Goal: Task Accomplishment & Management: Manage account settings

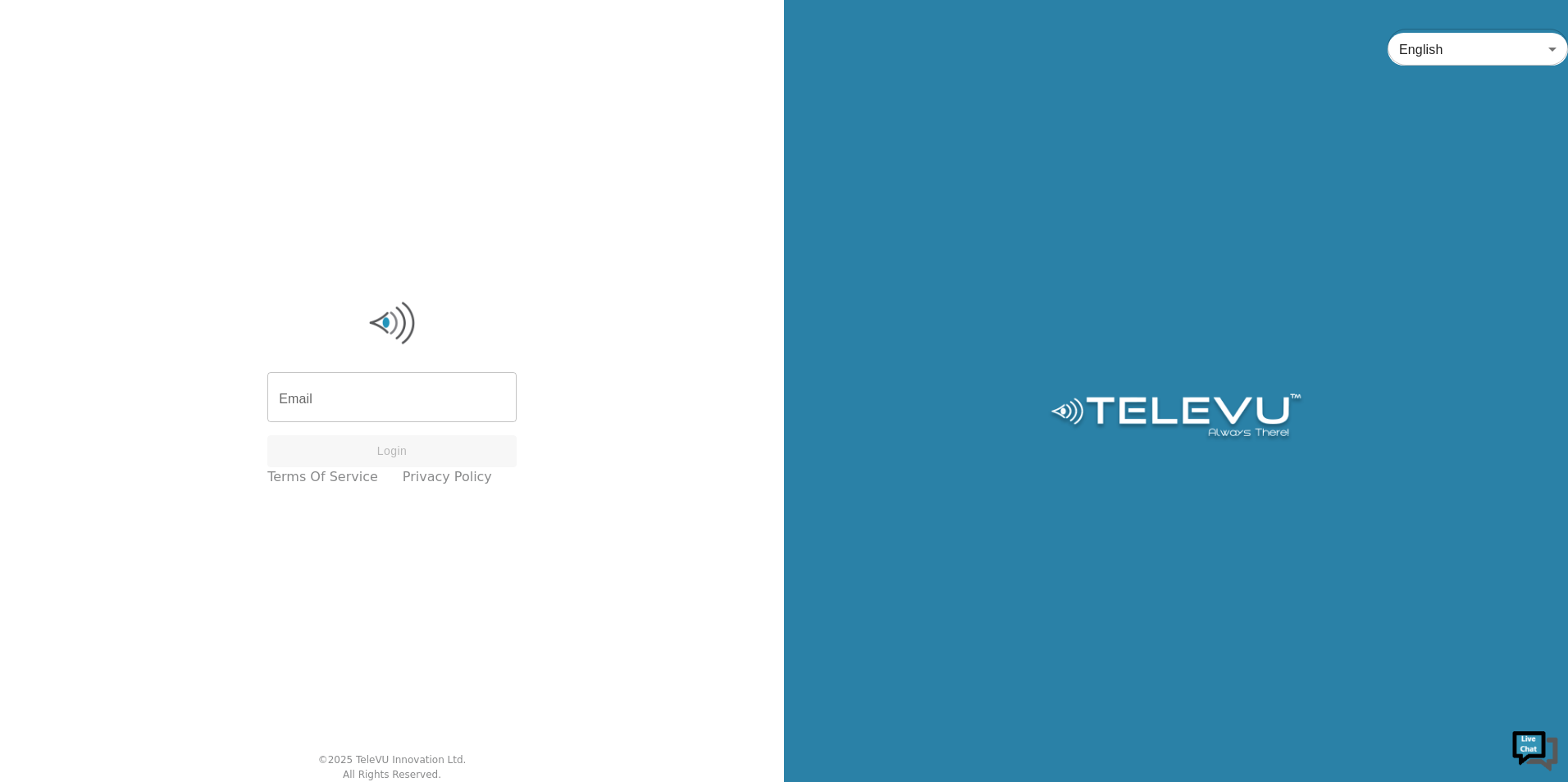
click at [391, 398] on input "Email" at bounding box center [392, 399] width 249 height 46
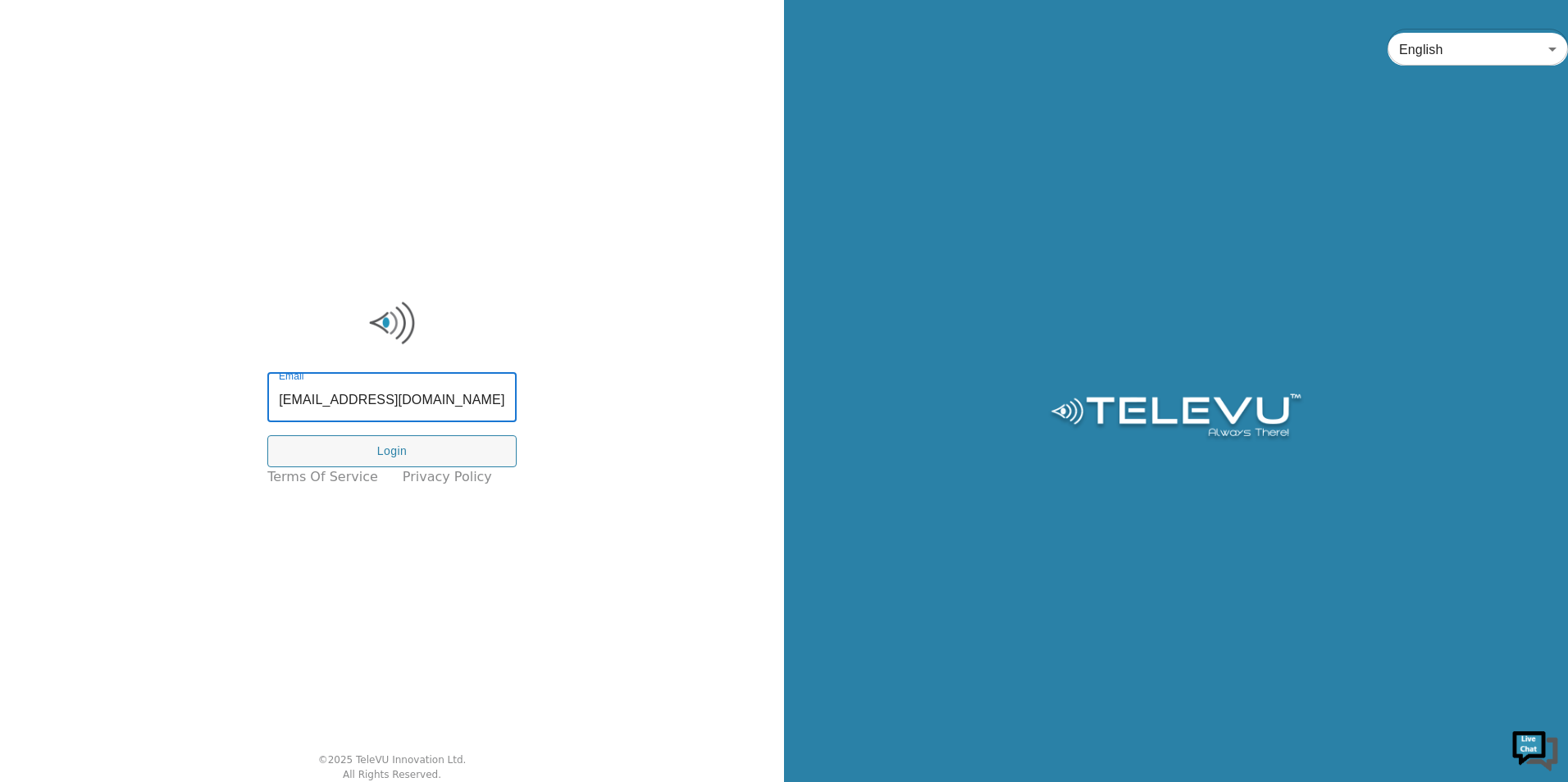
scroll to position [0, 1]
type input "[EMAIL_ADDRESS][DOMAIN_NAME]"
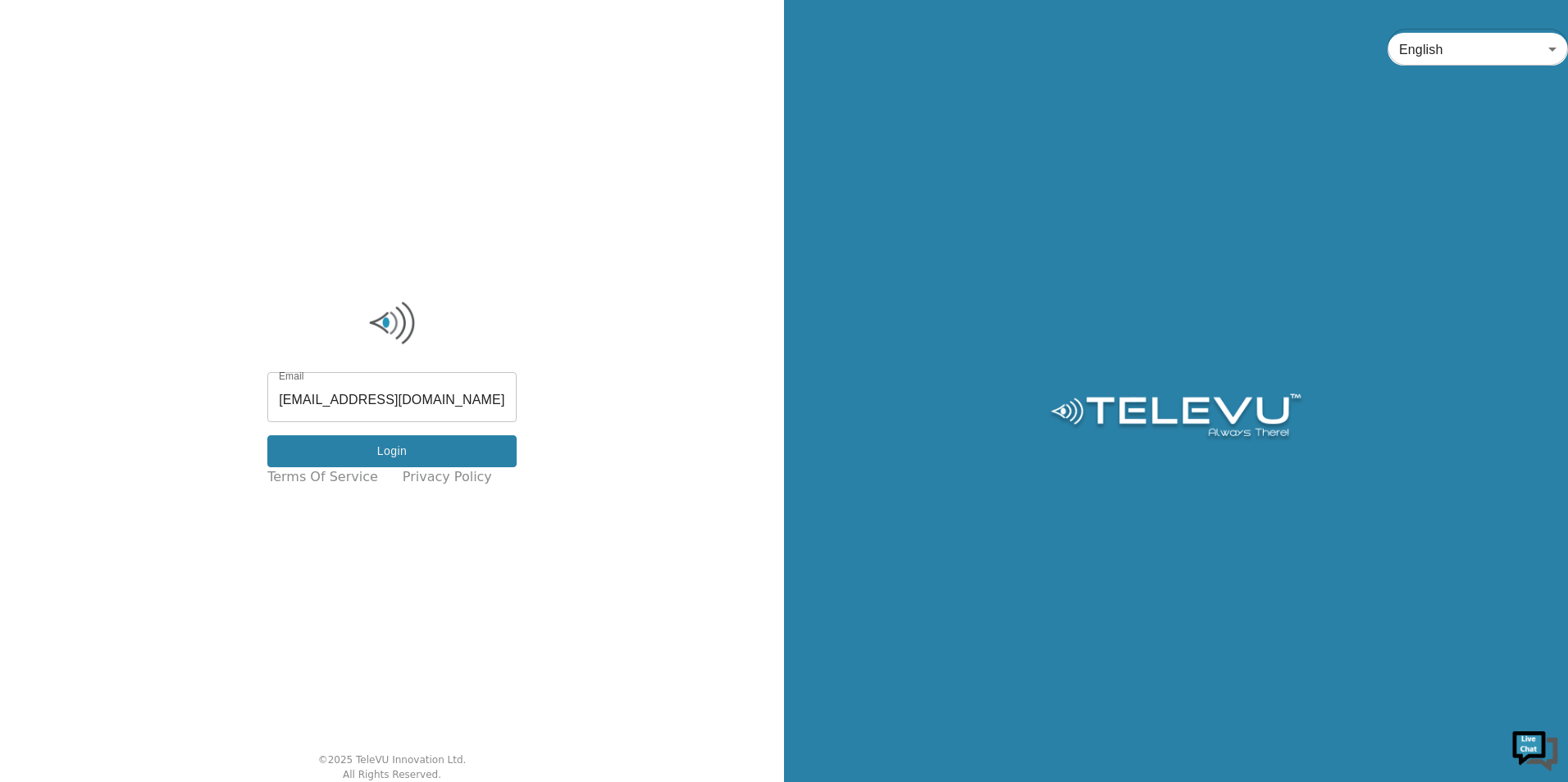
click at [378, 464] on button "Login" at bounding box center [392, 451] width 249 height 32
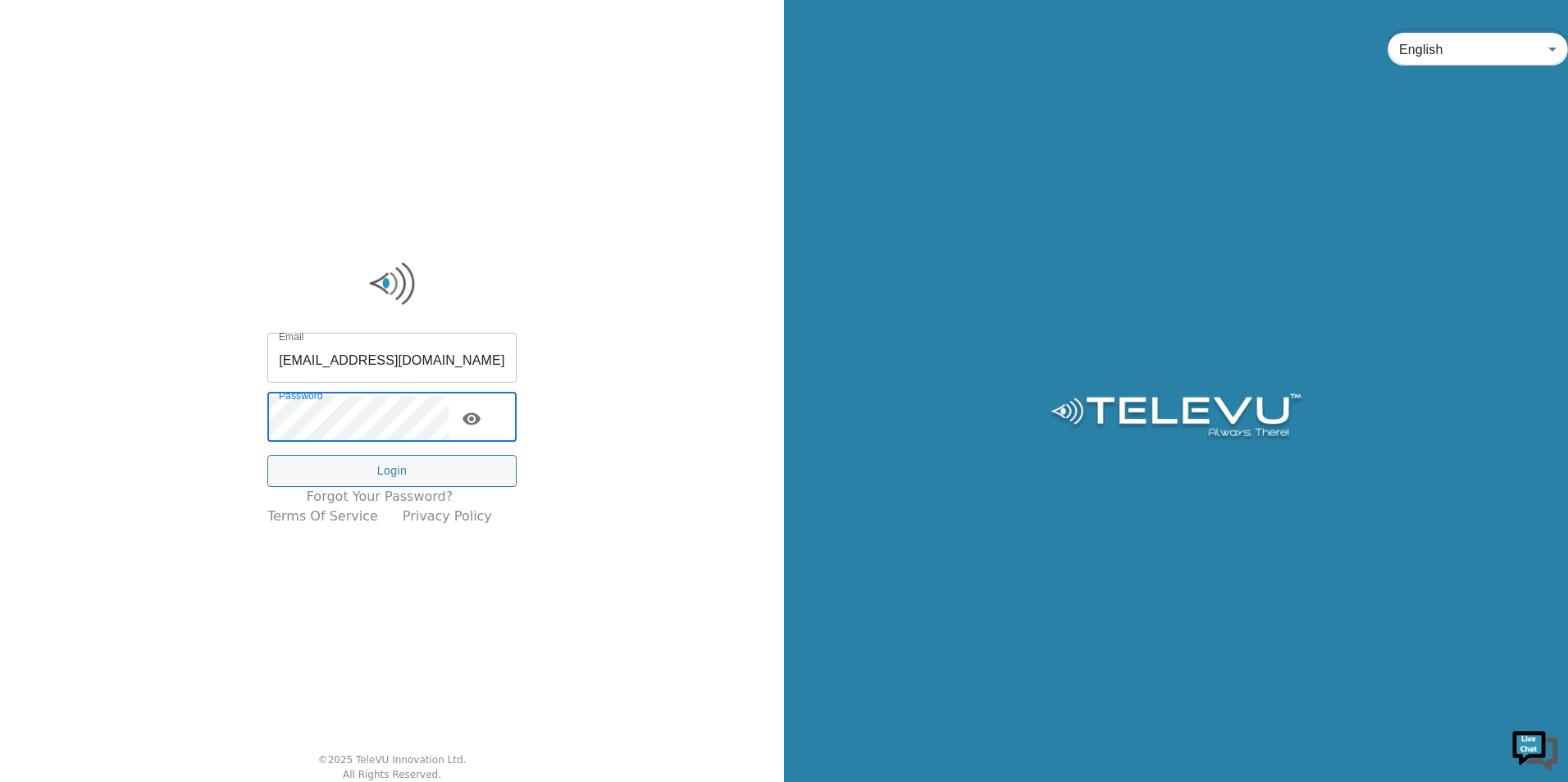
click at [479, 413] on icon "toggle password visibility" at bounding box center [471, 419] width 20 height 20
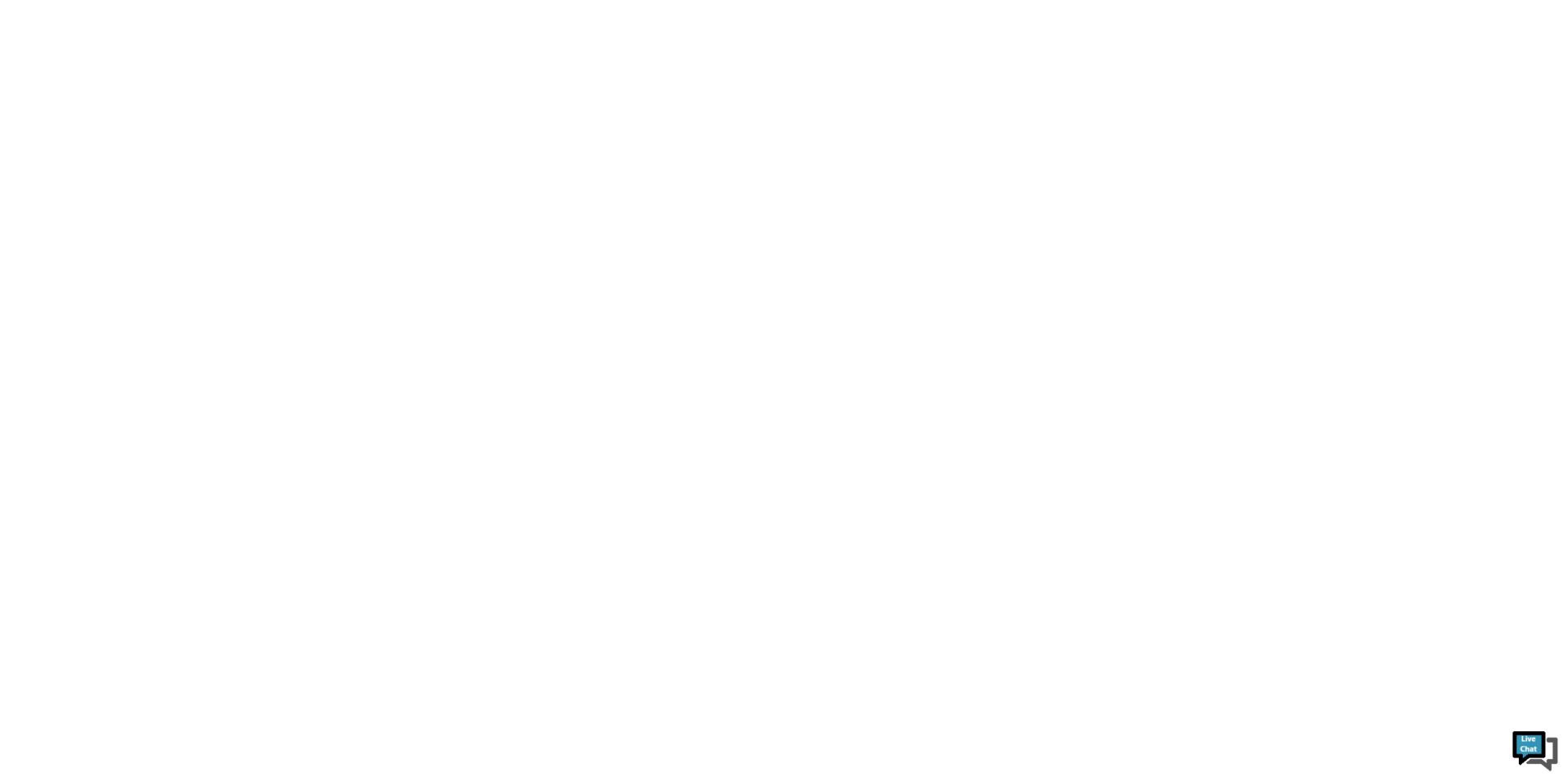
drag, startPoint x: 827, startPoint y: 161, endPoint x: 808, endPoint y: 171, distance: 21.5
click at [742, 0] on html at bounding box center [784, 0] width 1568 height 0
click at [1534, 748] on img at bounding box center [1535, 749] width 49 height 49
